Goal: Task Accomplishment & Management: Manage account settings

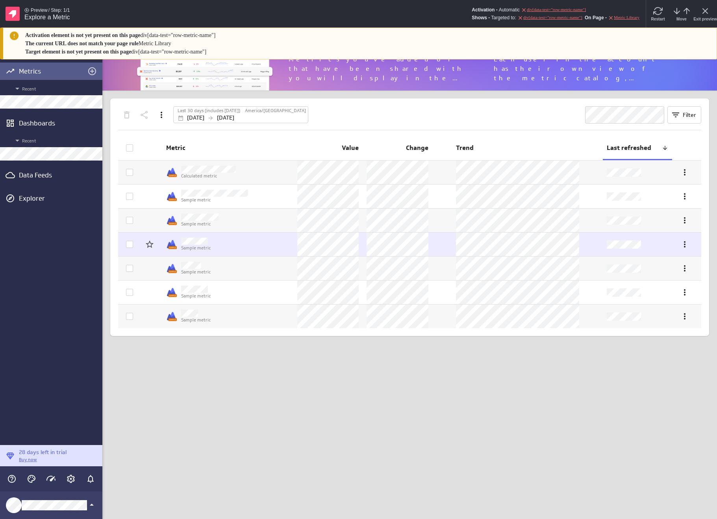
scroll to position [71, 627]
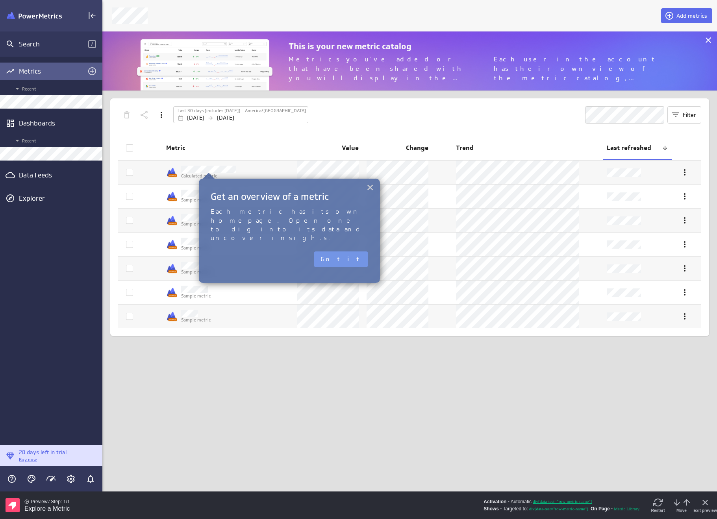
click at [370, 192] on button "×" at bounding box center [369, 187] width 7 height 13
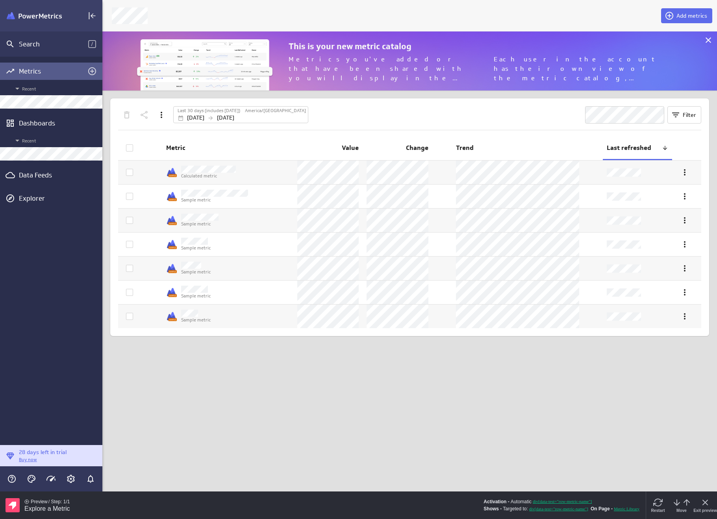
click at [72, 480] on body "Preview / Step: 1/1 Explore a Metric Activation - Automatic div[data-test="row-…" at bounding box center [358, 489] width 717 height 59
click at [72, 479] on body "Preview / Step: 1/1 Explore a Metric Activation - Automatic div[data-test="row-…" at bounding box center [358, 489] width 717 height 59
click at [710, 504] on div "Exit preview" at bounding box center [705, 506] width 24 height 28
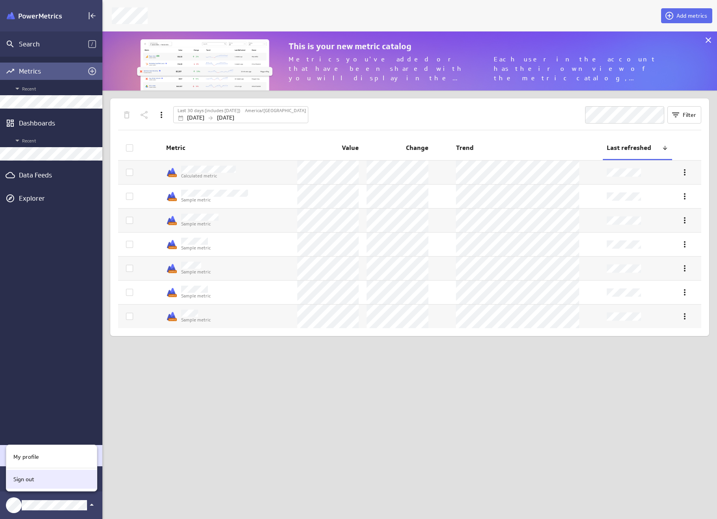
click at [29, 481] on p "Sign out" at bounding box center [23, 479] width 21 height 8
